Goal: Task Accomplishment & Management: Manage account settings

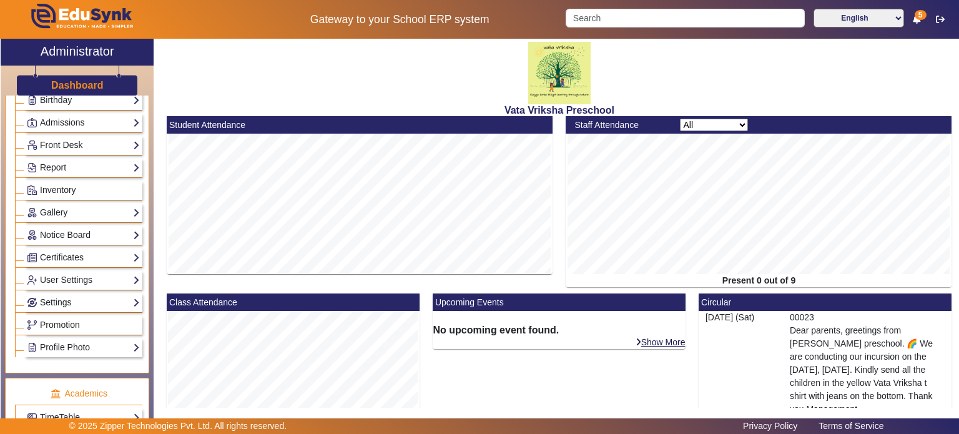
scroll to position [120, 0]
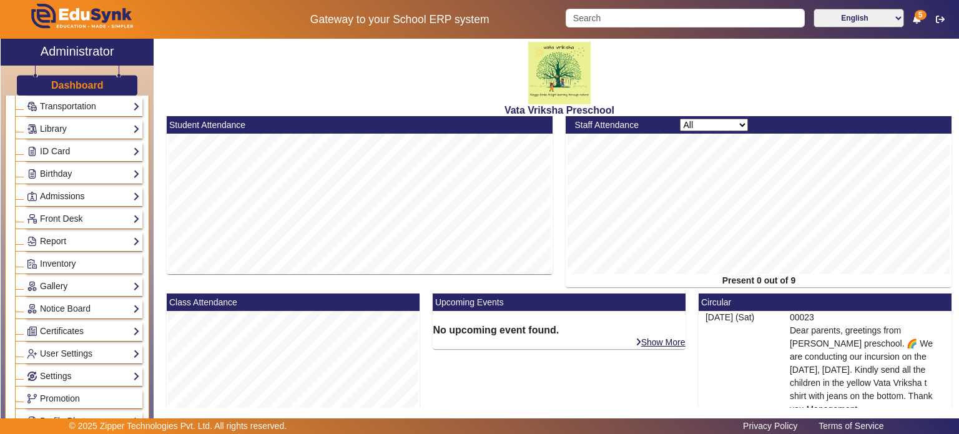
click at [97, 191] on link "Admissions" at bounding box center [83, 196] width 113 height 14
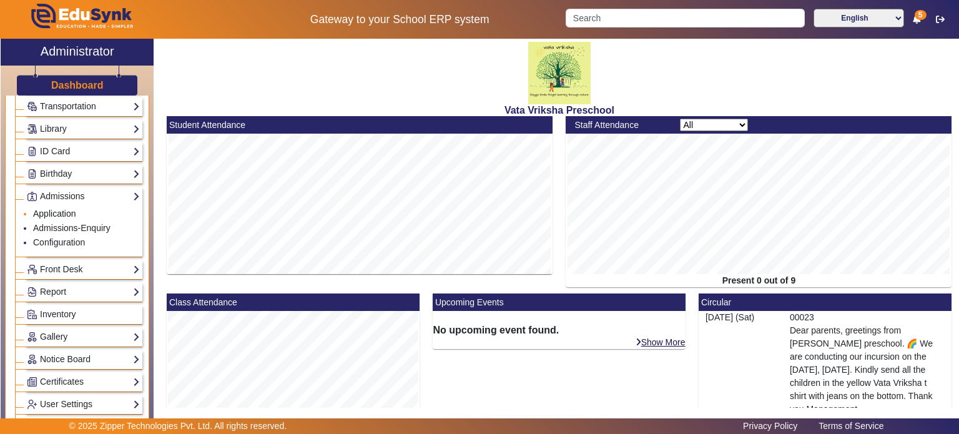
click at [66, 214] on link "Application" at bounding box center [54, 214] width 43 height 10
click at [93, 86] on h3 "Dashboard" at bounding box center [77, 85] width 52 height 12
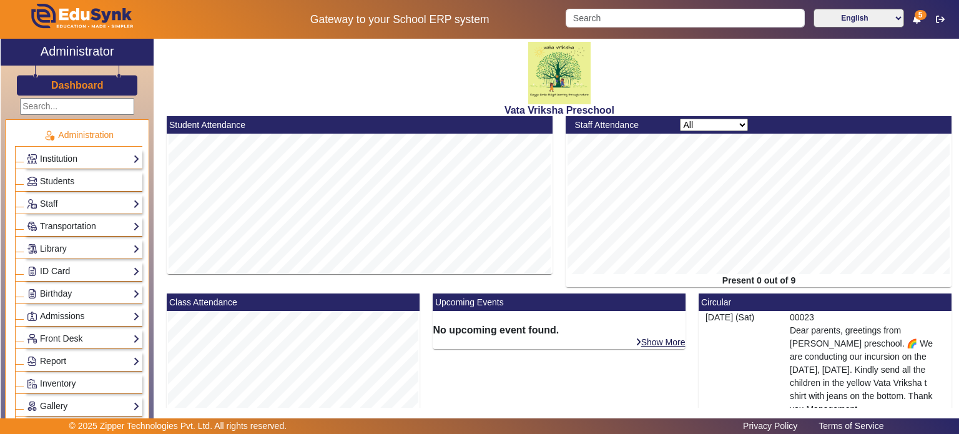
click at [104, 159] on link "Institution" at bounding box center [83, 159] width 113 height 14
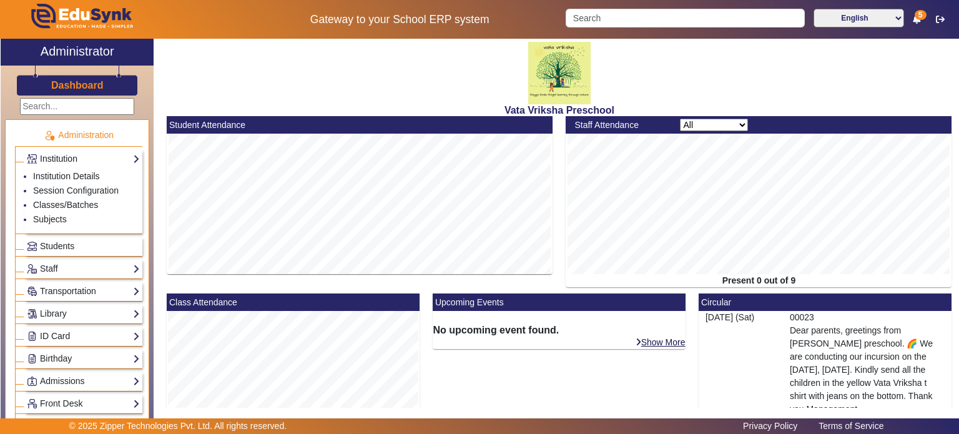
click at [102, 164] on link "Institution" at bounding box center [83, 159] width 113 height 14
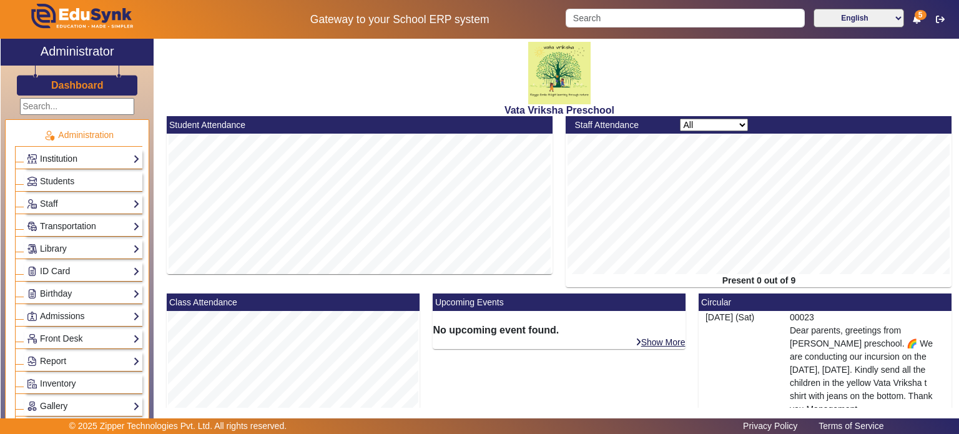
click at [102, 158] on link "Institution" at bounding box center [83, 159] width 113 height 14
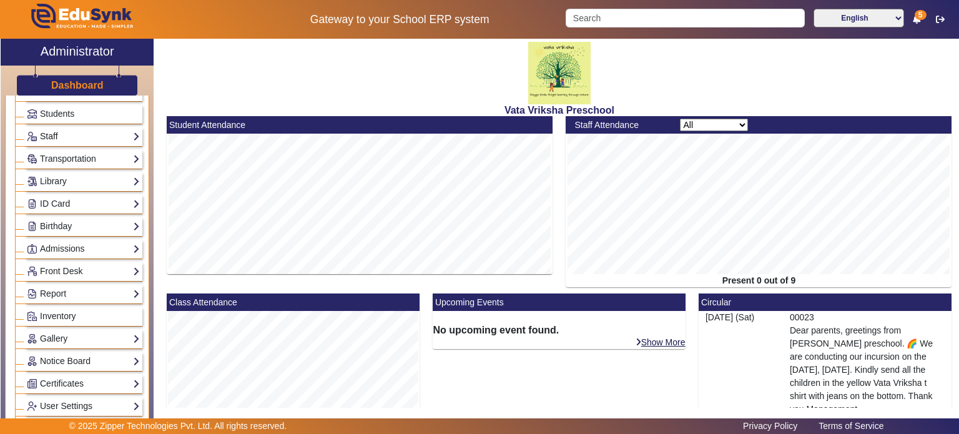
scroll to position [132, 0]
click at [109, 157] on link "Transportation" at bounding box center [83, 159] width 113 height 14
click at [86, 179] on link "Library" at bounding box center [83, 181] width 113 height 14
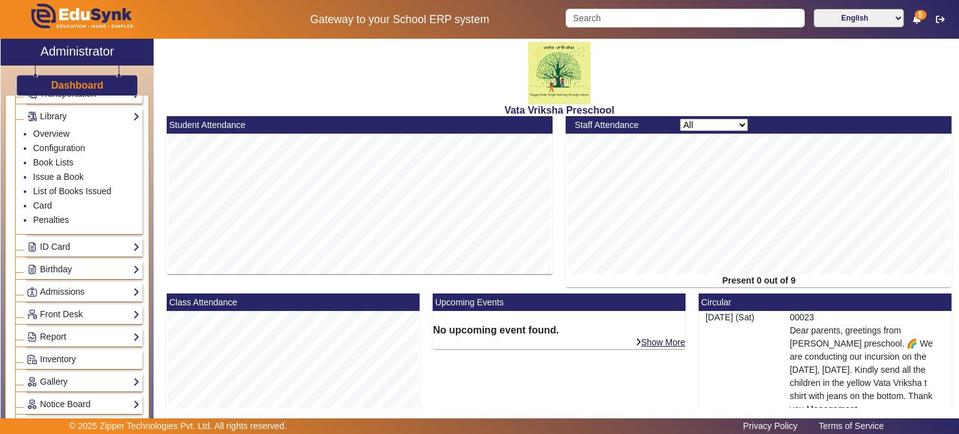
scroll to position [0, 0]
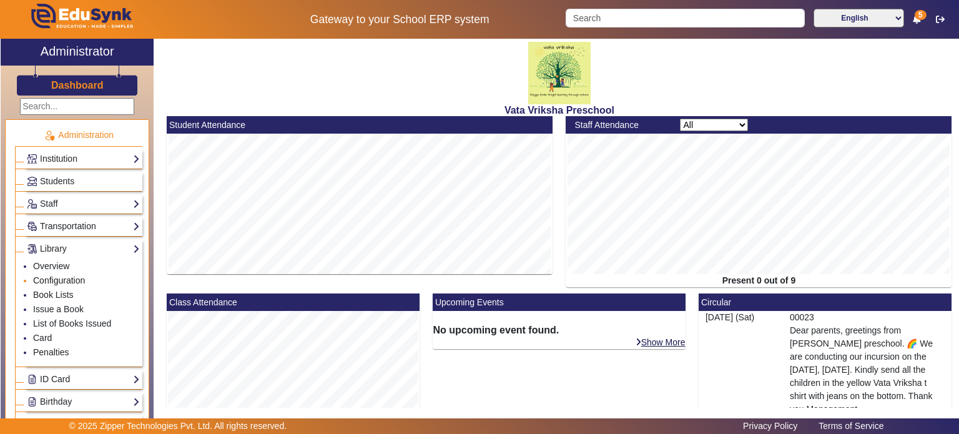
click at [65, 275] on link "Configuration" at bounding box center [59, 280] width 52 height 10
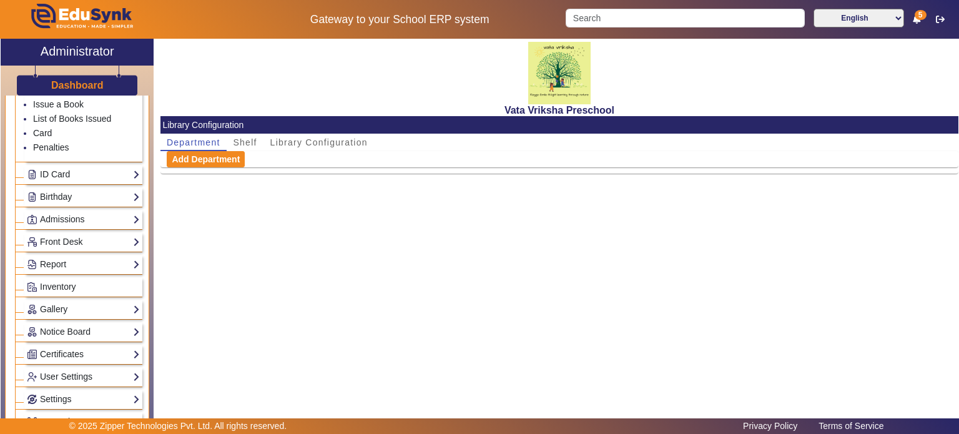
scroll to position [206, 0]
click at [86, 212] on link "Admissions" at bounding box center [83, 218] width 113 height 14
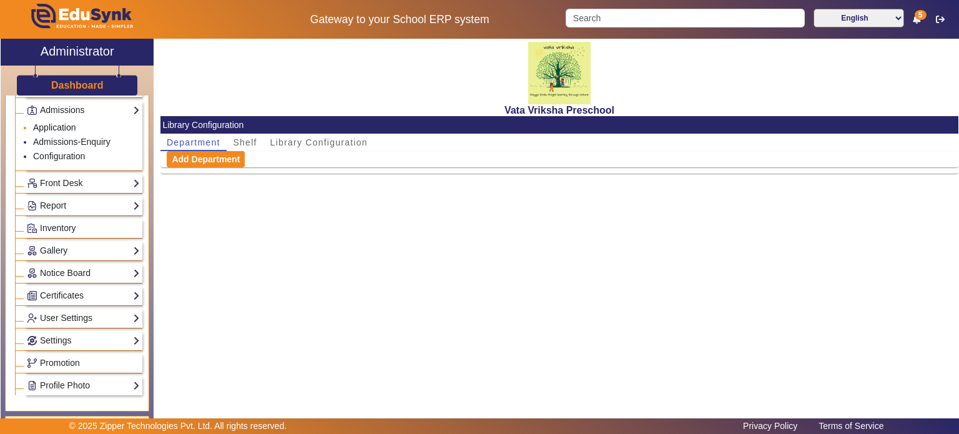
click at [71, 124] on link "Application" at bounding box center [54, 127] width 43 height 10
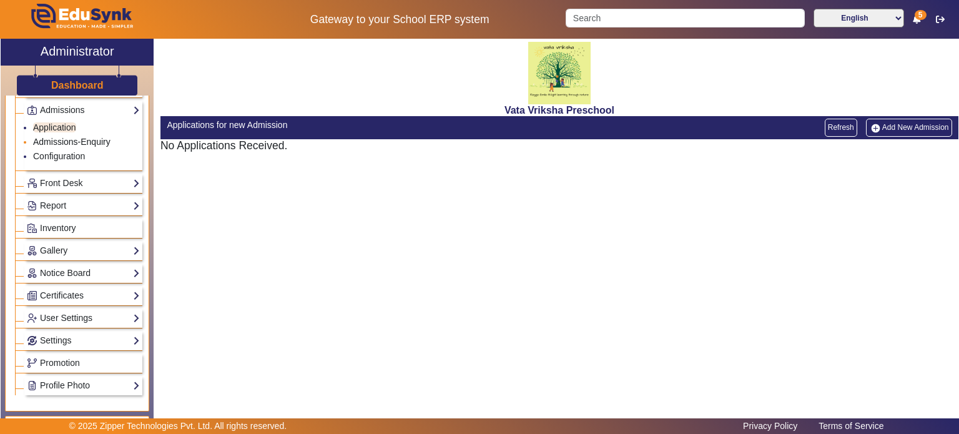
click at [95, 139] on link "Admissions-Enquiry" at bounding box center [71, 142] width 77 height 10
click at [67, 127] on link "Application" at bounding box center [54, 127] width 43 height 10
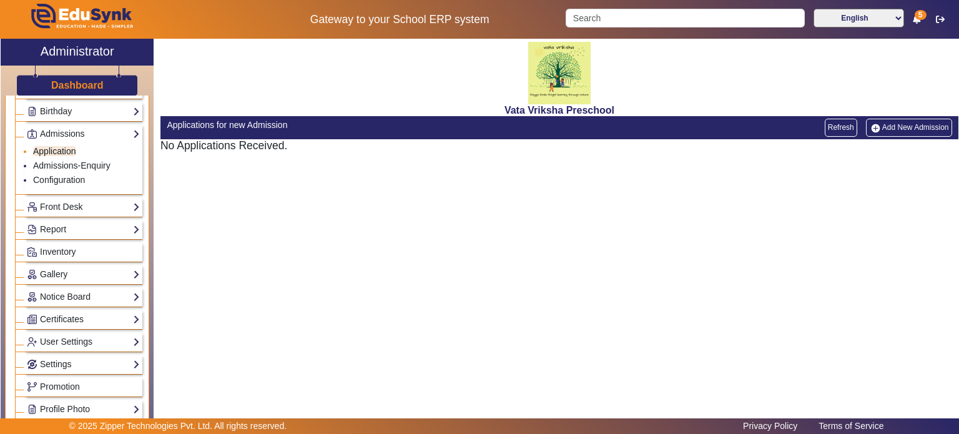
scroll to position [184, 0]
click at [82, 159] on link "Admissions-Enquiry" at bounding box center [71, 164] width 77 height 10
click at [82, 175] on link "Configuration" at bounding box center [59, 179] width 52 height 10
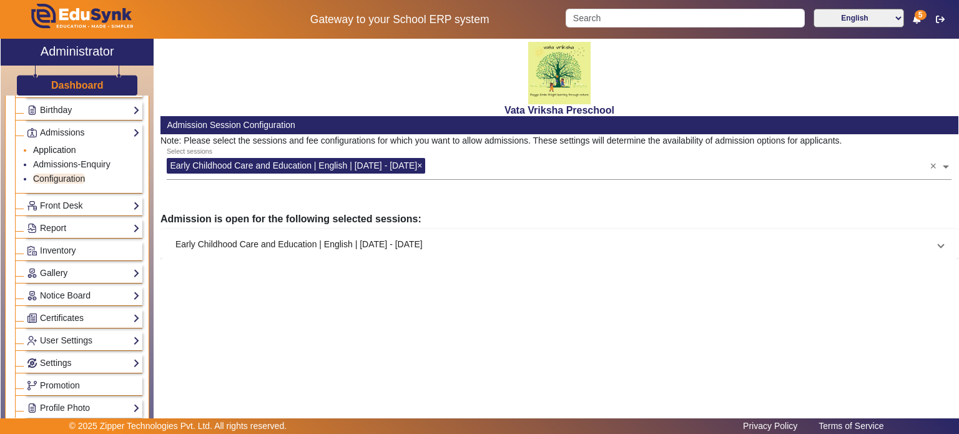
click at [70, 147] on link "Application" at bounding box center [54, 150] width 43 height 10
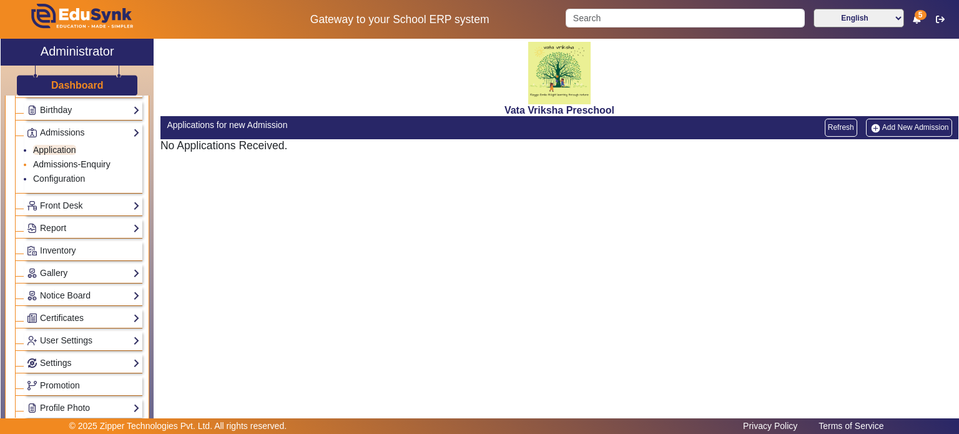
click at [71, 159] on link "Admissions-Enquiry" at bounding box center [71, 164] width 77 height 10
click at [72, 174] on link "Configuration" at bounding box center [59, 179] width 52 height 10
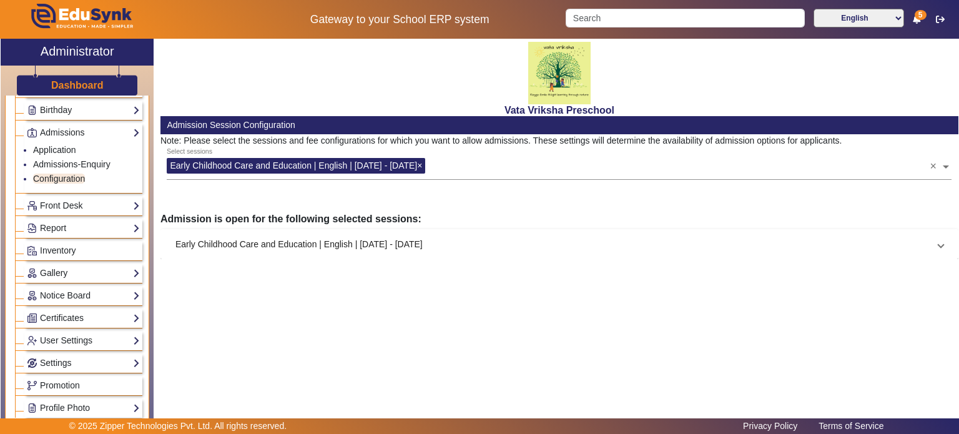
click at [257, 245] on mat-panel-title "Early Childhood Care and Education | English | [DATE] - [DATE]" at bounding box center [551, 244] width 753 height 13
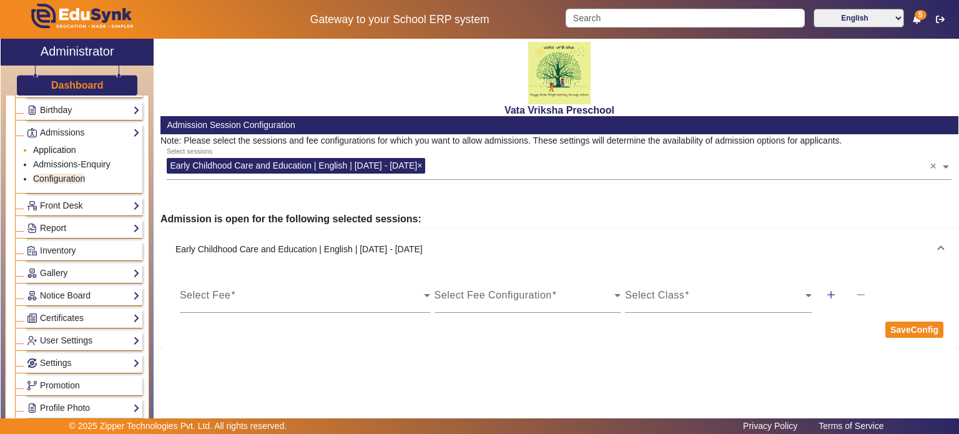
click at [69, 150] on link "Application" at bounding box center [54, 150] width 43 height 10
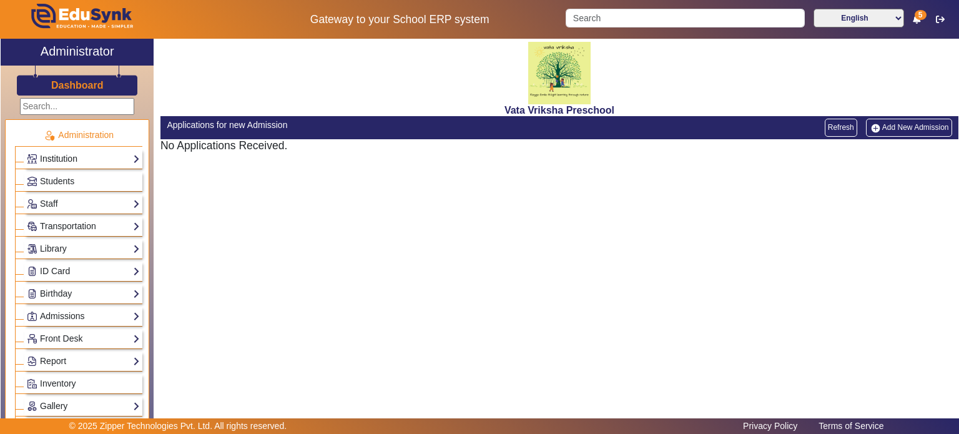
click at [97, 160] on link "Institution" at bounding box center [83, 159] width 113 height 14
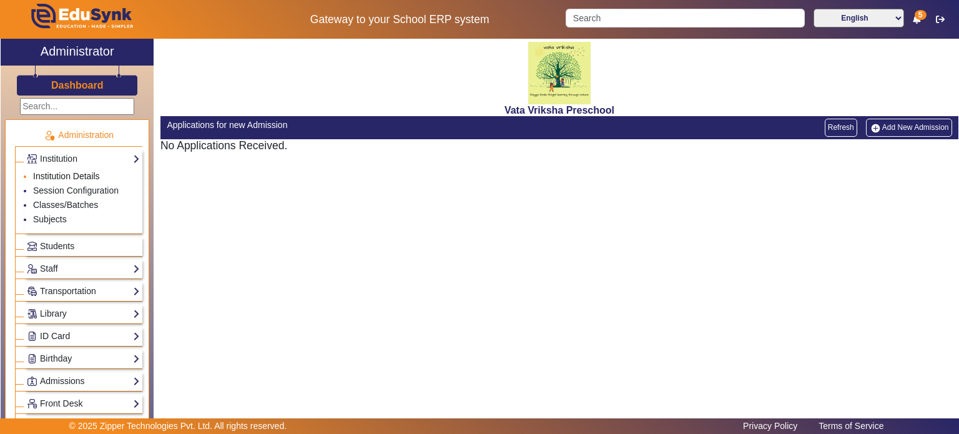
click at [71, 176] on link "Institution Details" at bounding box center [66, 176] width 67 height 10
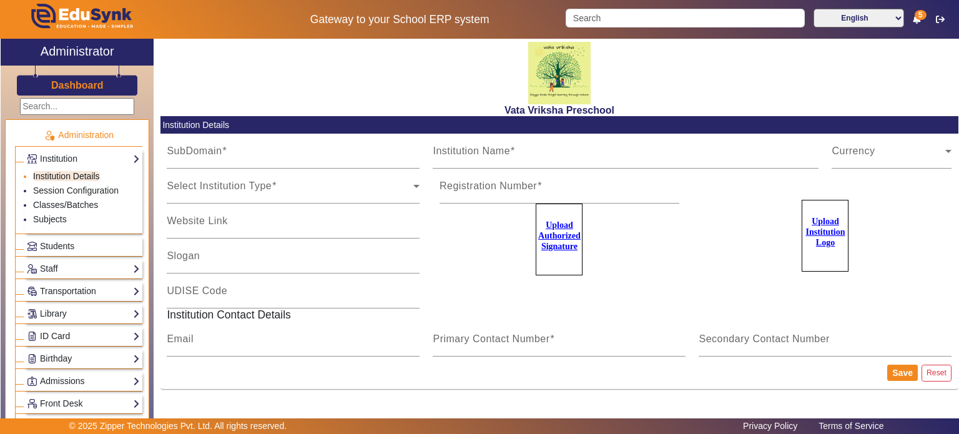
type input "vatavriksha"
type input "Vata Vriksha Preschool"
type input "https://vatavriksha.com/"
type input "Nature based preschool"
type input "PRP09052025-1252414"
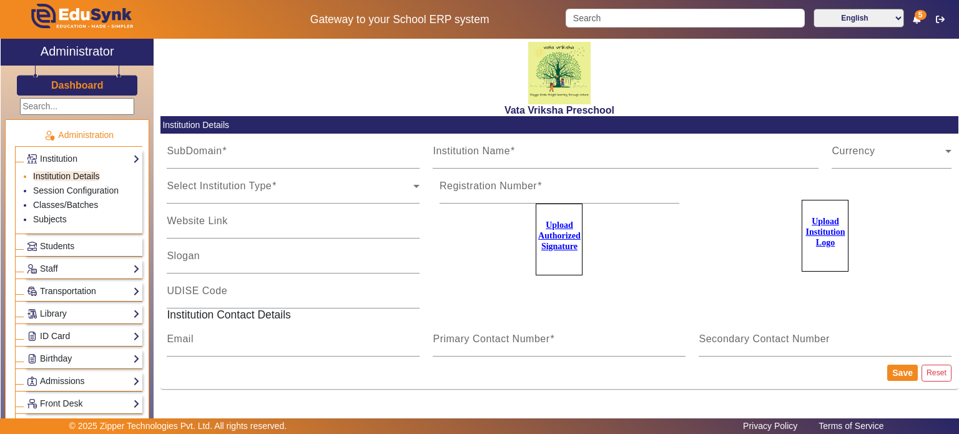
type input "thevatavriksha@gmail.com"
type input "9074270829"
type input "6360116551"
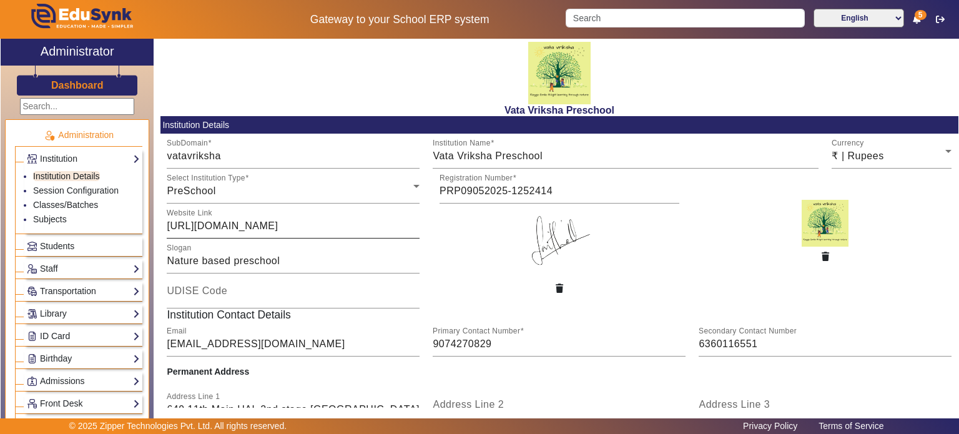
scroll to position [142, 0]
